Goal: Information Seeking & Learning: Find specific fact

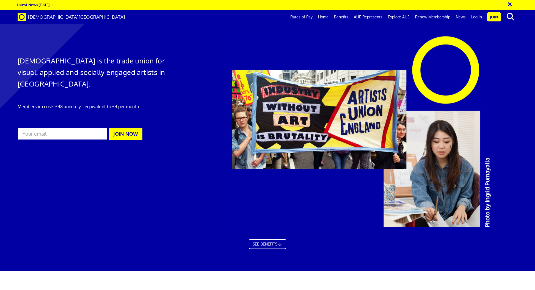
scroll to position [0, 9]
click at [306, 18] on link "Rates of Pay" at bounding box center [301, 17] width 28 height 14
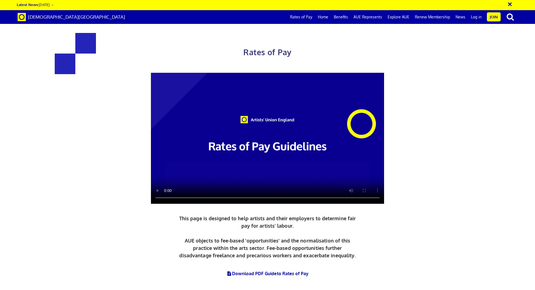
click at [283, 94] on video at bounding box center [267, 138] width 233 height 131
click at [266, 95] on video at bounding box center [267, 138] width 233 height 131
click at [270, 73] on video at bounding box center [267, 138] width 233 height 131
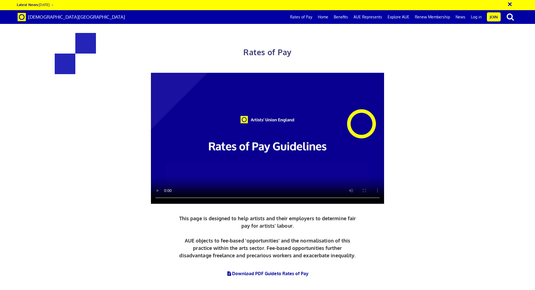
scroll to position [203, 0]
drag, startPoint x: 352, startPoint y: 140, endPoint x: 332, endPoint y: 140, distance: 20.3
copy span "£156.38"
